Goal: Communication & Community: Answer question/provide support

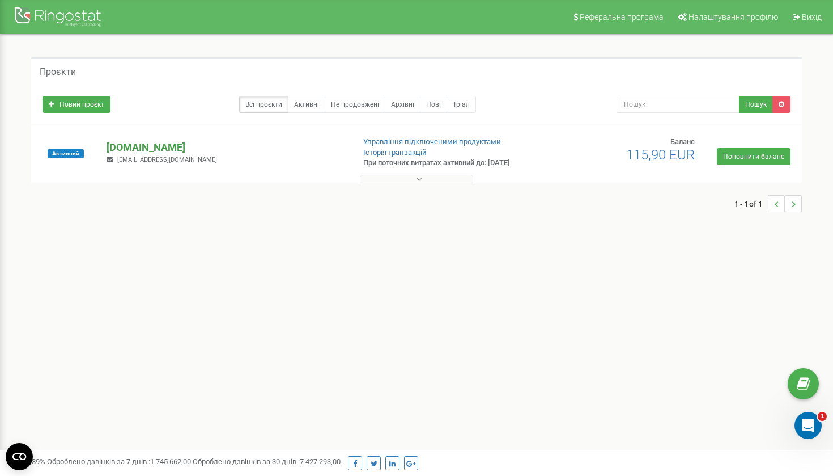
click at [145, 146] on p "[DOMAIN_NAME]" at bounding box center [226, 147] width 238 height 15
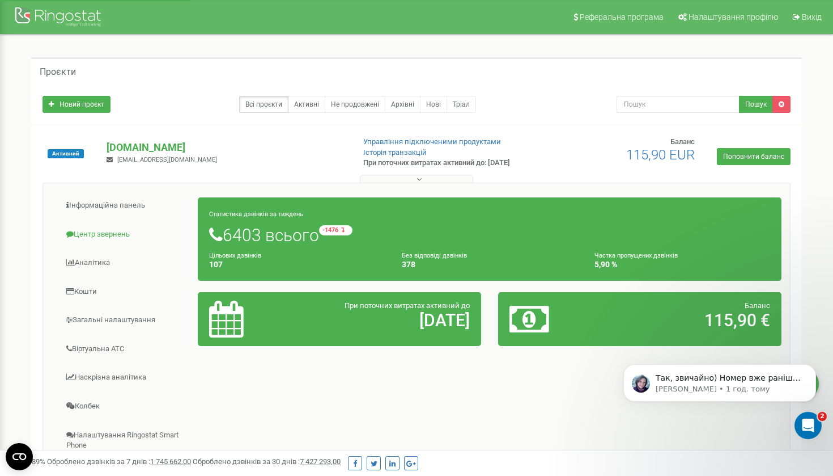
click at [118, 226] on link "Центр звернень" at bounding box center [125, 235] width 147 height 28
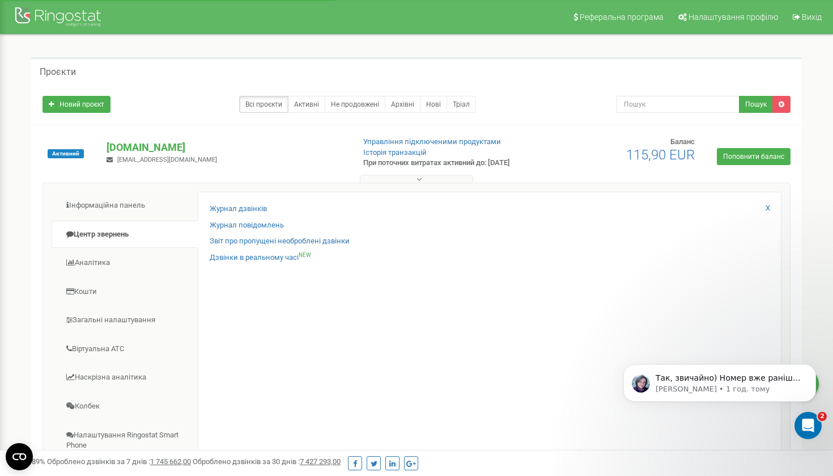
click at [223, 215] on div "Журнал дзвінків" at bounding box center [490, 212] width 560 height 16
click at [226, 213] on link "Журнал дзвінків" at bounding box center [238, 209] width 57 height 11
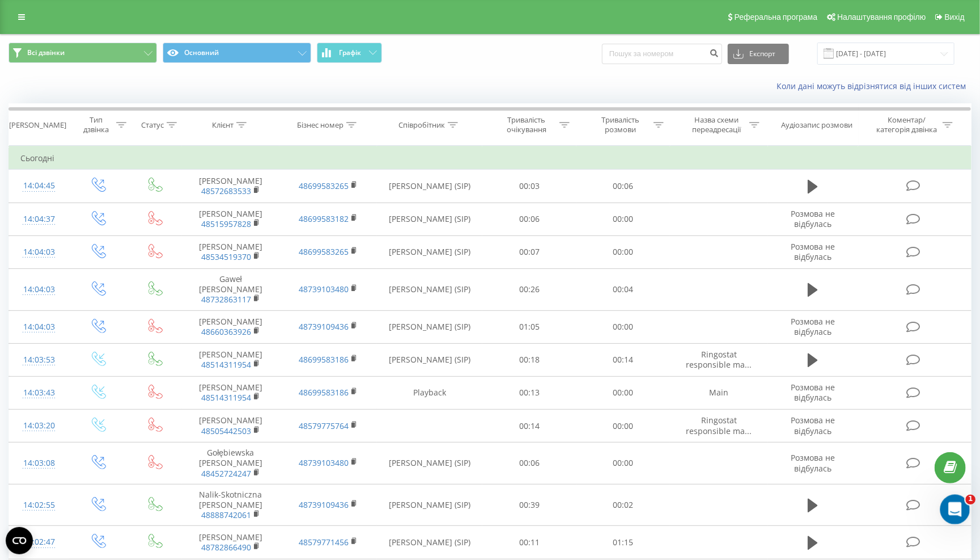
click at [952, 510] on icon "Відкрити програму для спілкування Intercom" at bounding box center [953, 507] width 19 height 19
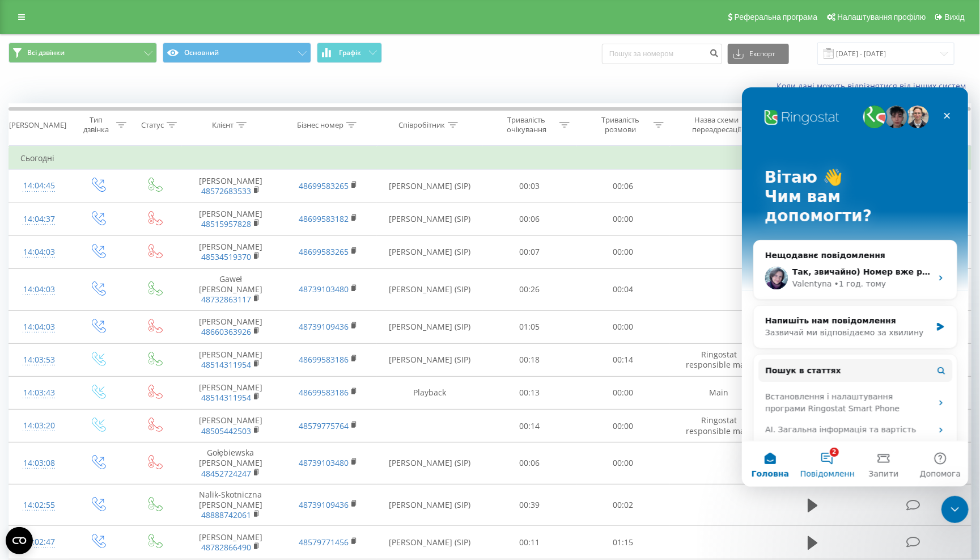
click at [819, 465] on button "2 Повідомлення" at bounding box center [826, 463] width 57 height 45
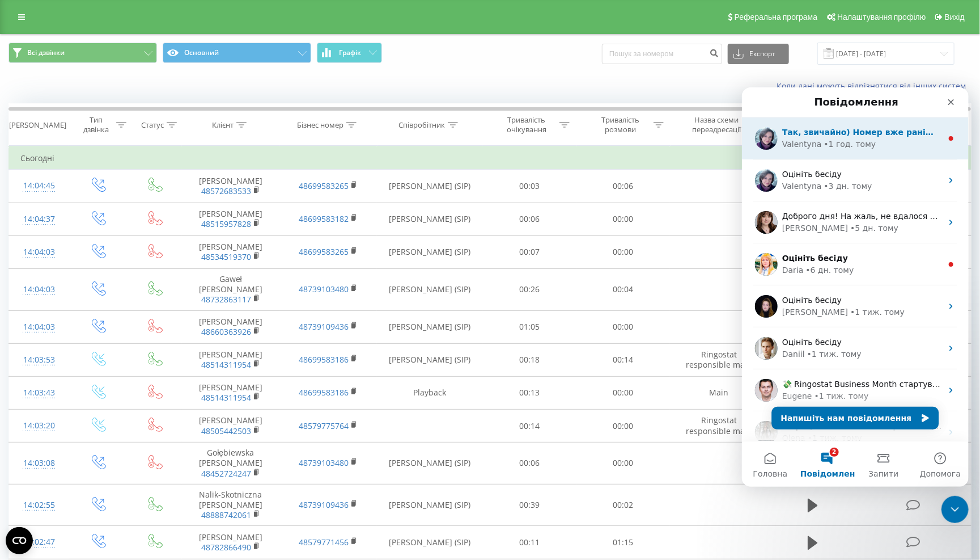
click at [841, 146] on div "• 1 год. тому" at bounding box center [850, 144] width 52 height 12
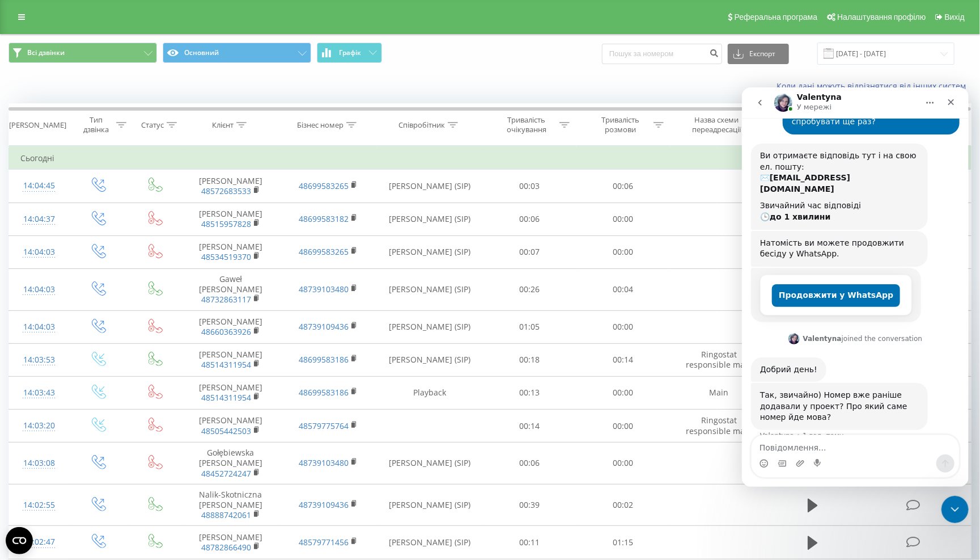
scroll to position [121, 0]
click at [831, 437] on textarea "Повідомлення..." at bounding box center [854, 443] width 207 height 19
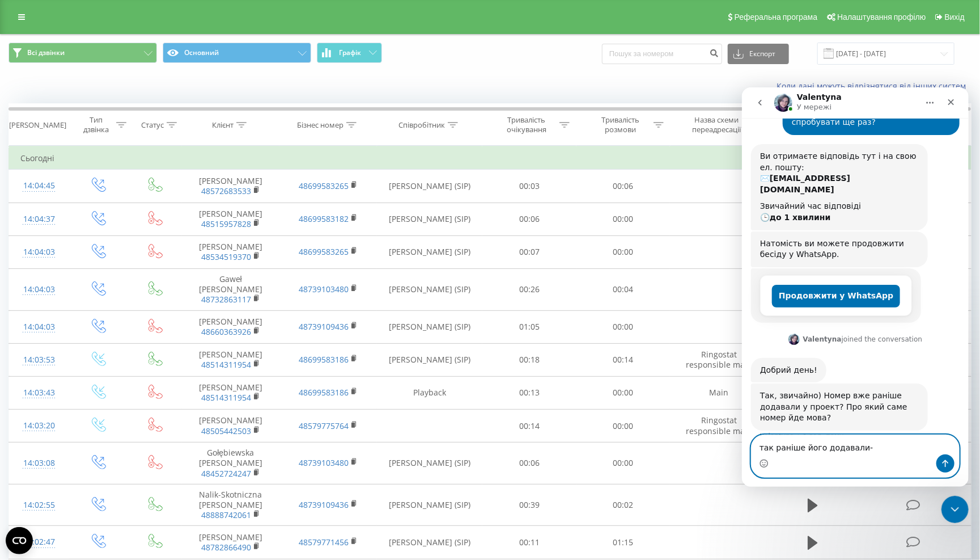
paste textarea "[PHONE_NUMBER]"
type textarea "так раніше його додавали- [PHONE_NUMBER]"
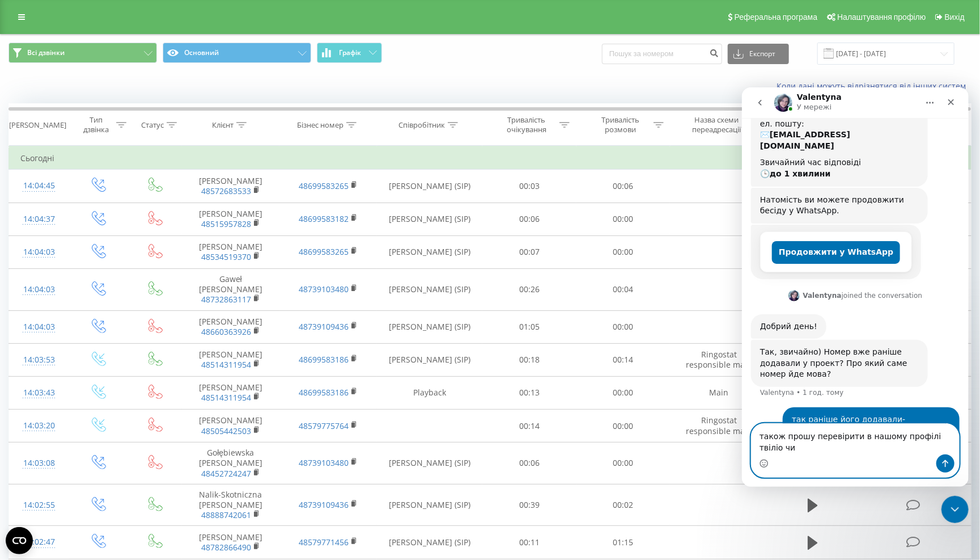
scroll to position [176, 0]
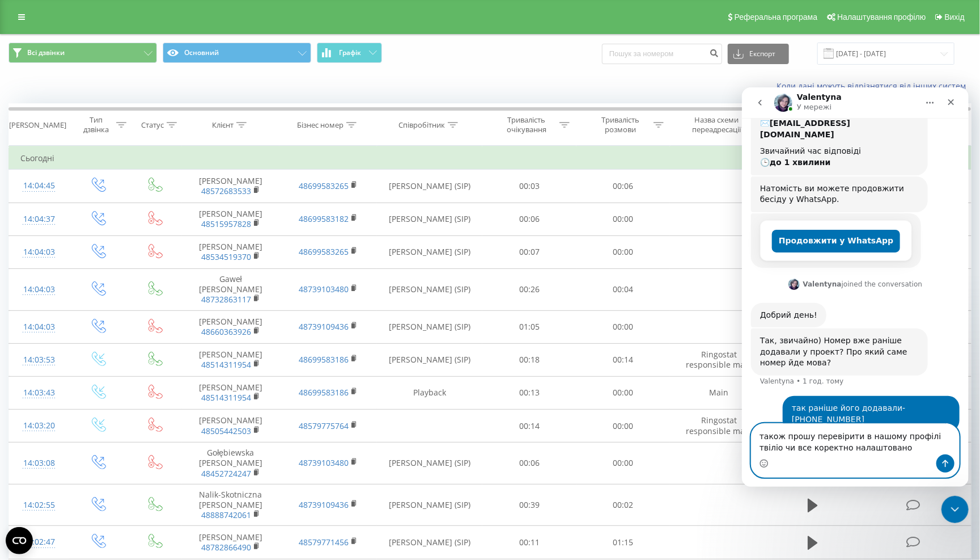
paste textarea "[URL][DOMAIN_NAME]"
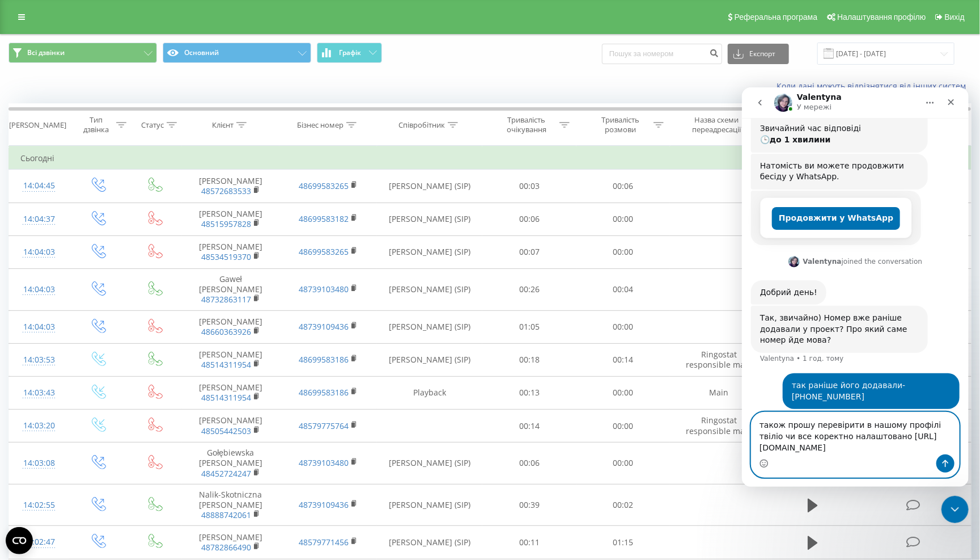
scroll to position [243, 0]
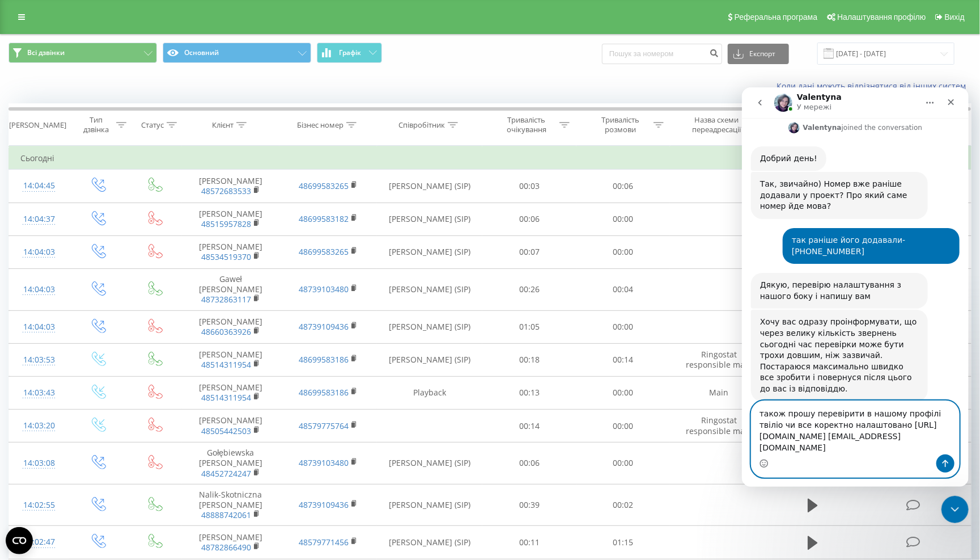
paste textarea "midto8-sicxax-koffiW"
type textarea "також прошу перевірити в нашому профілі твіліо чи все коректно налаштовано [URL…"
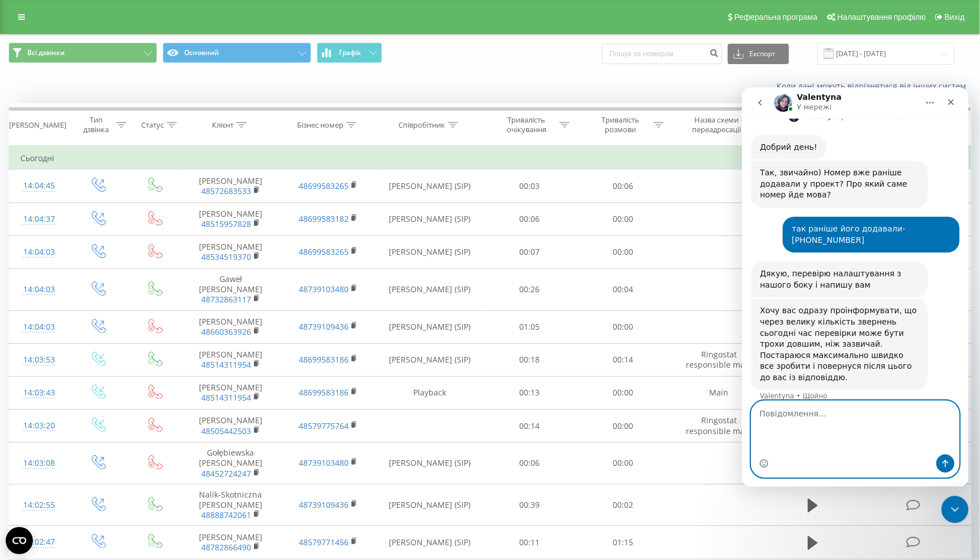
scroll to position [386, 0]
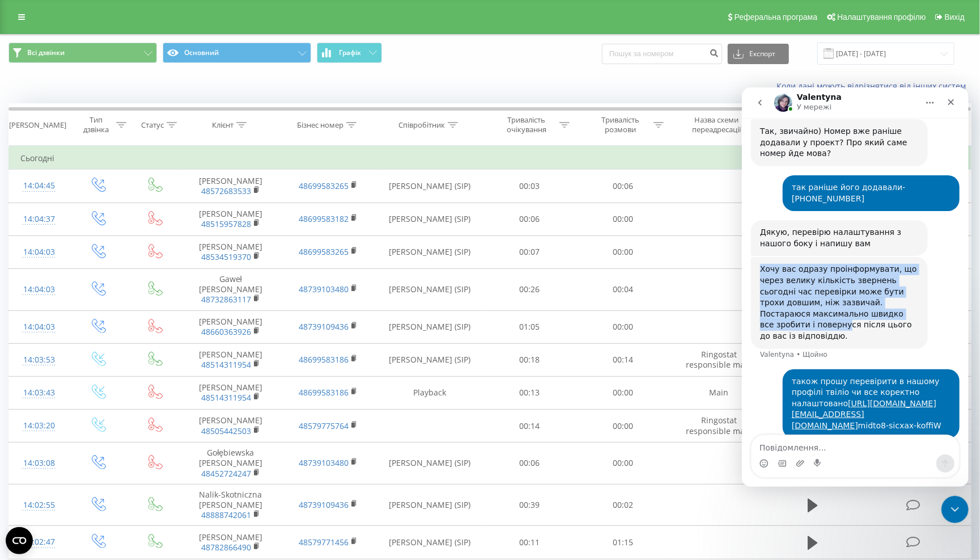
drag, startPoint x: 829, startPoint y: 303, endPoint x: 751, endPoint y: 242, distance: 99.3
click at [751, 256] on div "Хочу вас одразу проінформувати, що через велику кількість звернень сьогодні час…" at bounding box center [839, 301] width 177 height 91
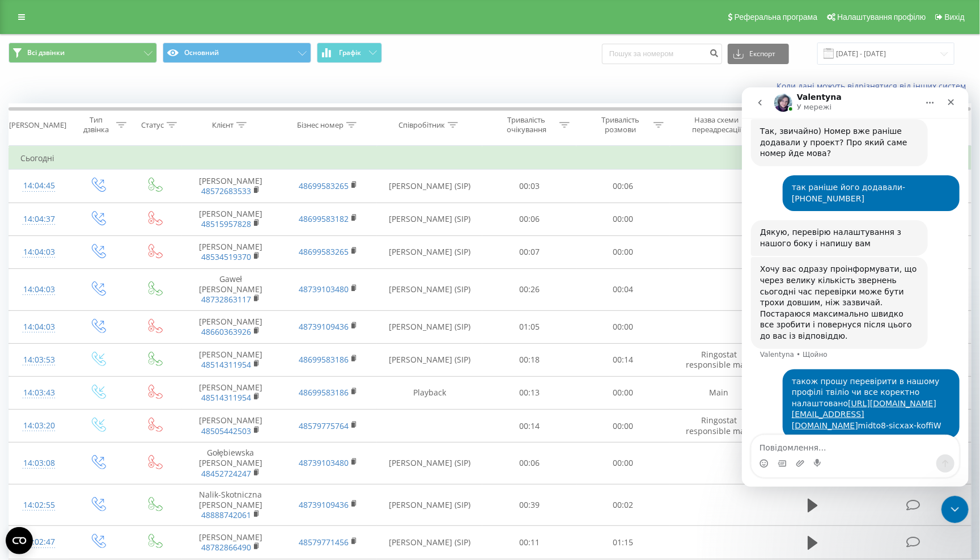
click at [803, 270] on div "Хочу вас одразу проінформувати, що через велику кількість звернень сьогодні час…" at bounding box center [839, 302] width 159 height 78
click at [793, 447] on textarea "Повідомлення..." at bounding box center [854, 443] width 207 height 19
type textarea "P"
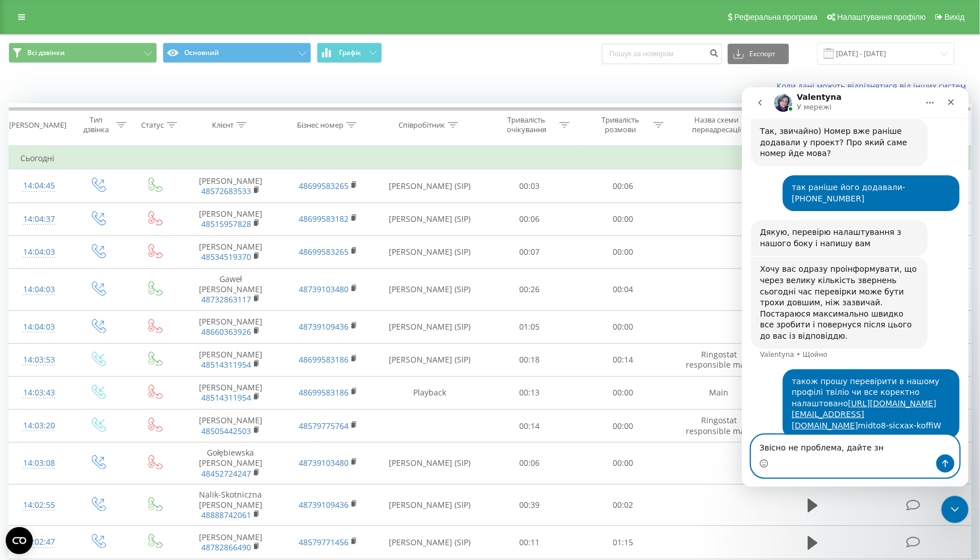
scroll to position [429, 0]
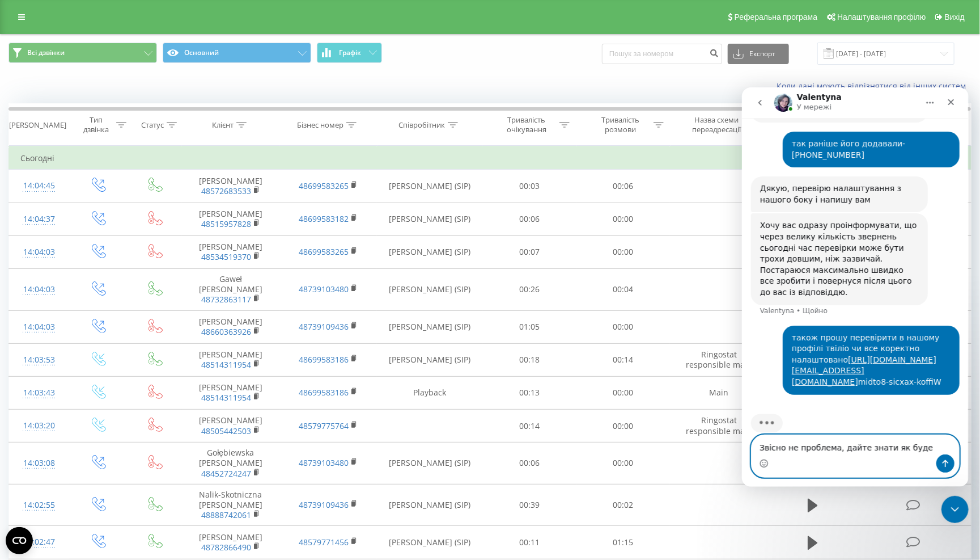
type textarea "Звісно не проблема, дайте знати як буде готово"
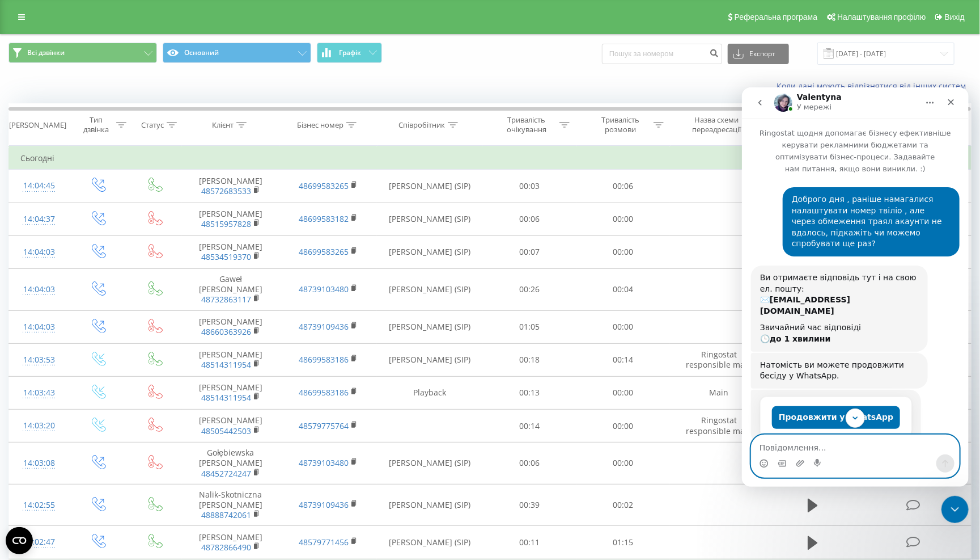
scroll to position [0, 0]
